Goal: Information Seeking & Learning: Find specific fact

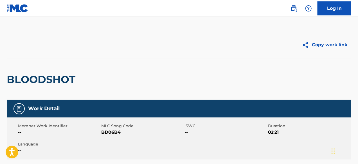
click at [295, 6] on img at bounding box center [293, 8] width 7 height 7
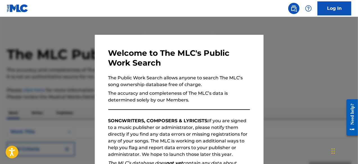
scroll to position [62, 0]
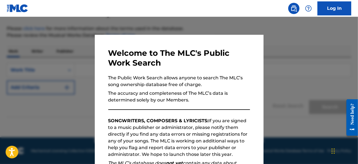
click at [201, 110] on div "Welcome to The MLC's Public Work Search The Public Work Search allows anyone to…" at bounding box center [179, 145] width 142 height 195
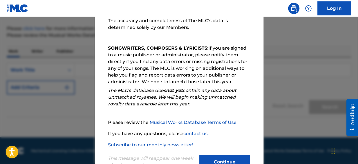
scroll to position [92, 0]
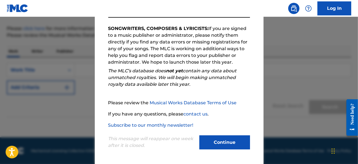
click at [233, 138] on button "Continue" at bounding box center [224, 143] width 51 height 14
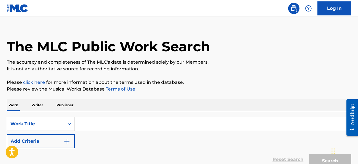
scroll to position [0, 0]
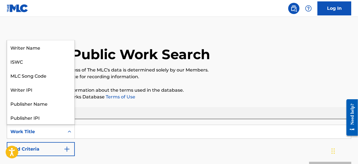
click at [67, 131] on icon "Search Form" at bounding box center [70, 132] width 6 height 6
click at [30, 116] on div "Work Title" at bounding box center [40, 118] width 67 height 14
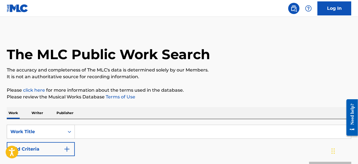
click at [93, 132] on input "Search Form" at bounding box center [213, 131] width 276 height 13
paste input "[PERSON_NAME]"
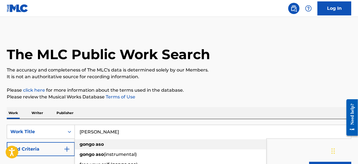
click at [100, 145] on strong "aso" at bounding box center [99, 144] width 8 height 5
type input "gongo aso"
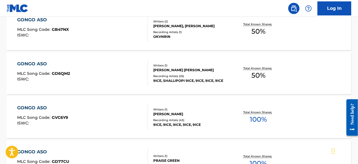
scroll to position [275, 0]
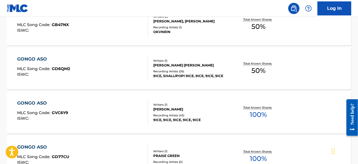
click at [64, 110] on span "GVC6Y9" at bounding box center [60, 112] width 16 height 5
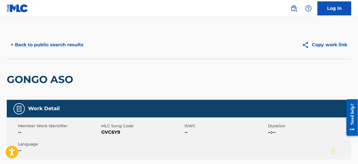
click at [24, 47] on button "< Back to public search results" at bounding box center [47, 45] width 81 height 14
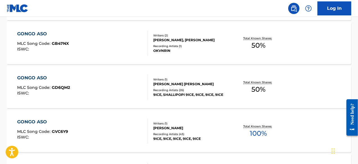
scroll to position [247, 0]
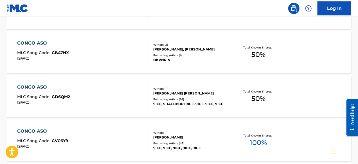
click at [57, 110] on div "GONGO ASO MLC Song Code : GD6QM2 ISWC : Writers ( 1 ) [PERSON_NAME] [PERSON_NAM…" at bounding box center [179, 97] width 344 height 42
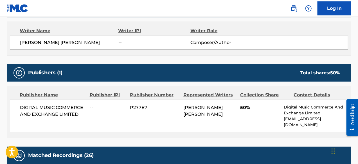
scroll to position [197, 0]
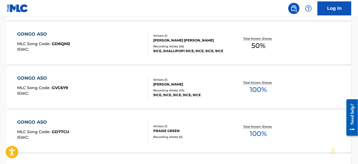
scroll to position [294, 0]
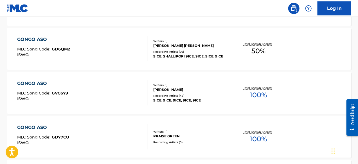
click at [36, 105] on div "GONGO ASO MLC Song Code : GVC6Y9 ISWC :" at bounding box center [42, 92] width 51 height 25
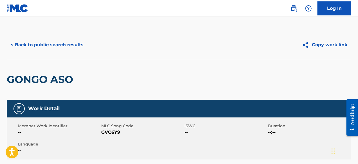
click at [15, 46] on button "< Back to public search results" at bounding box center [47, 45] width 81 height 14
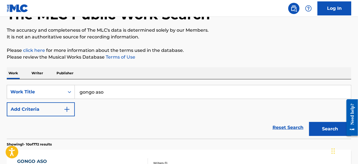
scroll to position [28, 0]
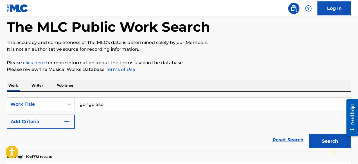
drag, startPoint x: 113, startPoint y: 104, endPoint x: 64, endPoint y: 95, distance: 49.9
click at [64, 95] on div "SearchWithCriteriaa21baf75-2209-4c65-ad3f-778cf343a2d1 Work Title gongo aso Add…" at bounding box center [179, 122] width 344 height 60
paste input "CROSSFIRE"
type input "CROSSFIRE"
click at [309, 135] on button "Search" at bounding box center [330, 142] width 42 height 14
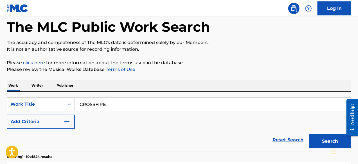
click at [47, 139] on div "Reset Search Search" at bounding box center [179, 140] width 344 height 22
click at [67, 124] on img "Search Form" at bounding box center [66, 122] width 7 height 7
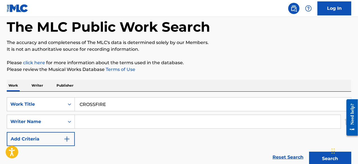
click at [92, 121] on input "Search Form" at bounding box center [207, 121] width 265 height 13
paste input "[PERSON_NAME]"
type input "[PERSON_NAME]"
click at [309, 152] on button "Search" at bounding box center [330, 159] width 42 height 14
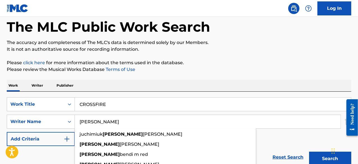
click at [309, 152] on button "Search" at bounding box center [330, 159] width 42 height 14
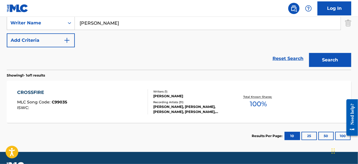
scroll to position [141, 0]
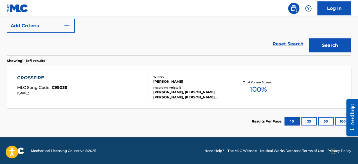
click at [112, 101] on div "CROSSFIRE MLC Song Code : C9903S ISWC : Writers ( 1 ) [PERSON_NAME] Recording A…" at bounding box center [179, 87] width 344 height 42
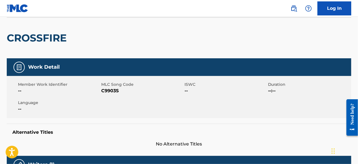
scroll to position [37, 0]
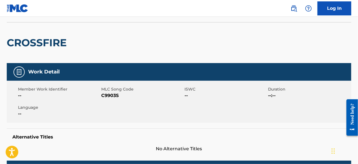
scroll to position [109, 0]
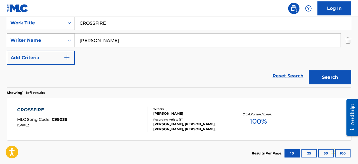
drag, startPoint x: 106, startPoint y: 43, endPoint x: 72, endPoint y: 41, distance: 34.6
click at [72, 41] on div "SearchWithCriteriabc993e92-7c59-4bae-b045-029835459f00 Writer Name [PERSON_NAME]" at bounding box center [179, 40] width 344 height 14
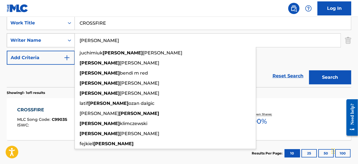
paste input "[PERSON_NAME]"
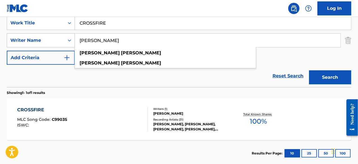
type input "[PERSON_NAME]"
click at [309, 70] on button "Search" at bounding box center [330, 77] width 42 height 14
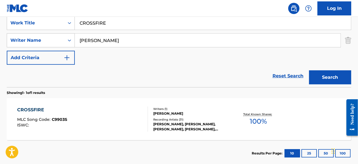
scroll to position [141, 0]
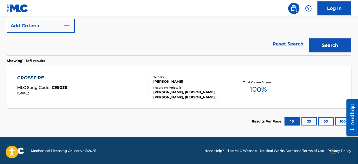
click at [304, 122] on button "25" at bounding box center [308, 121] width 15 height 8
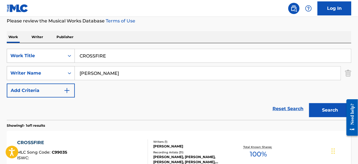
scroll to position [72, 0]
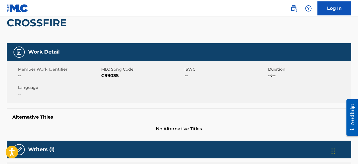
scroll to position [49, 0]
